Goal: Navigation & Orientation: Find specific page/section

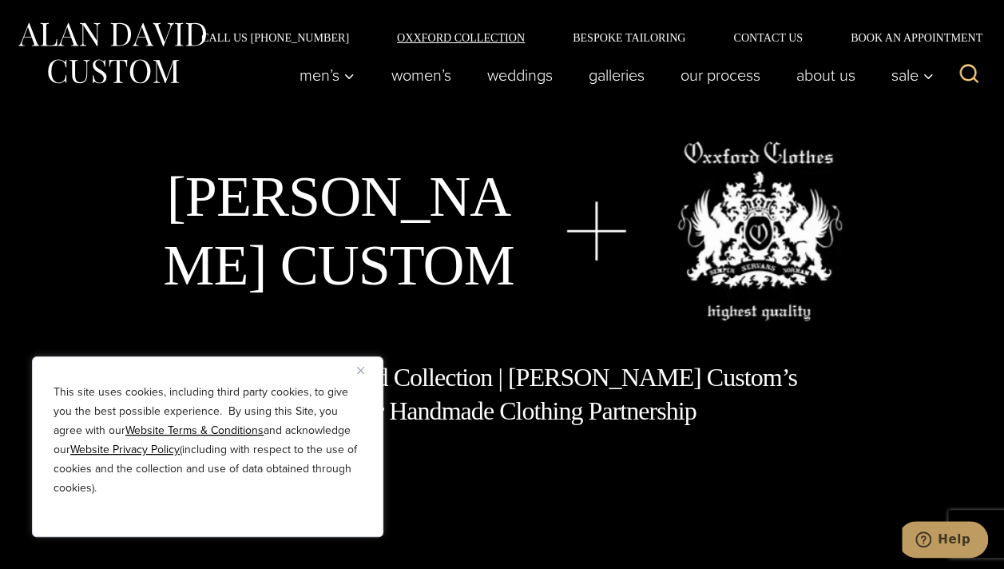
click at [488, 41] on link "Oxxford Collection" at bounding box center [461, 37] width 176 height 11
click at [360, 371] on img "Close" at bounding box center [360, 370] width 7 height 7
